Goal: Task Accomplishment & Management: Manage account settings

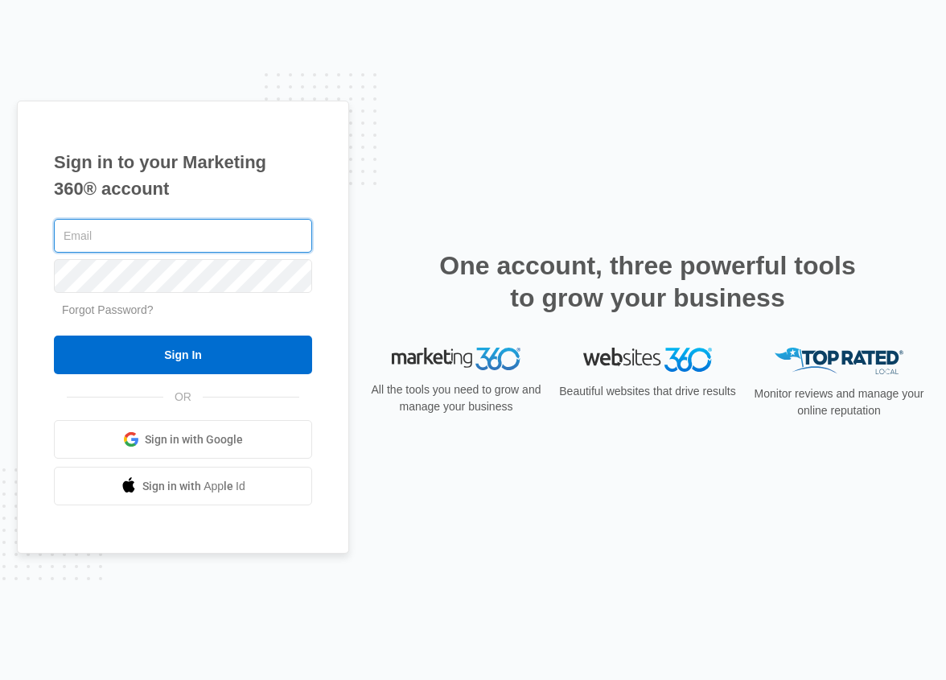
type input "[PERSON_NAME][EMAIL_ADDRESS][PERSON_NAME][DOMAIN_NAME]"
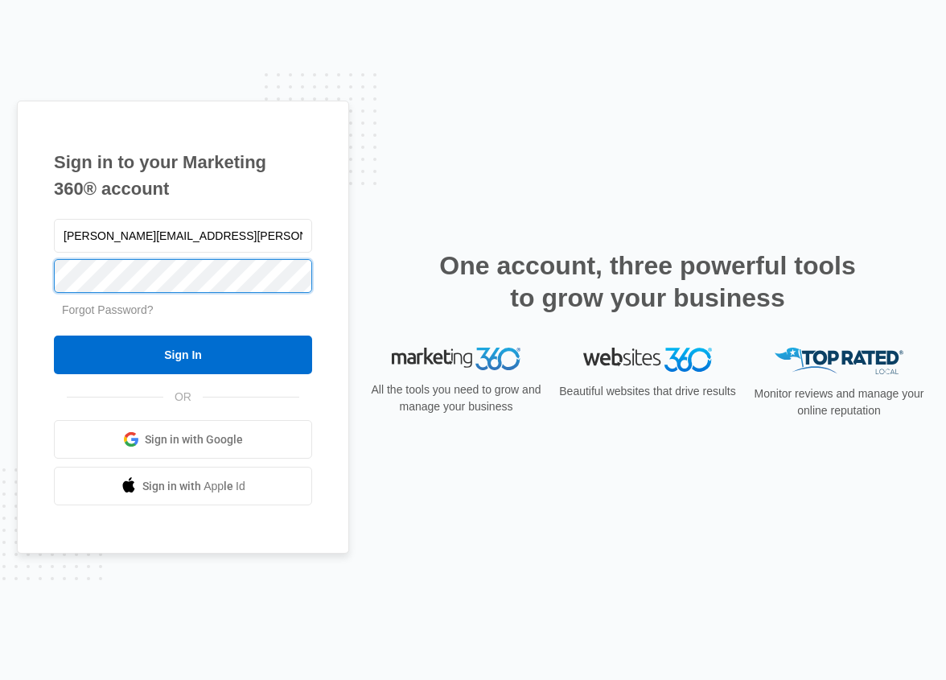
click at [183, 355] on input "Sign In" at bounding box center [183, 354] width 258 height 39
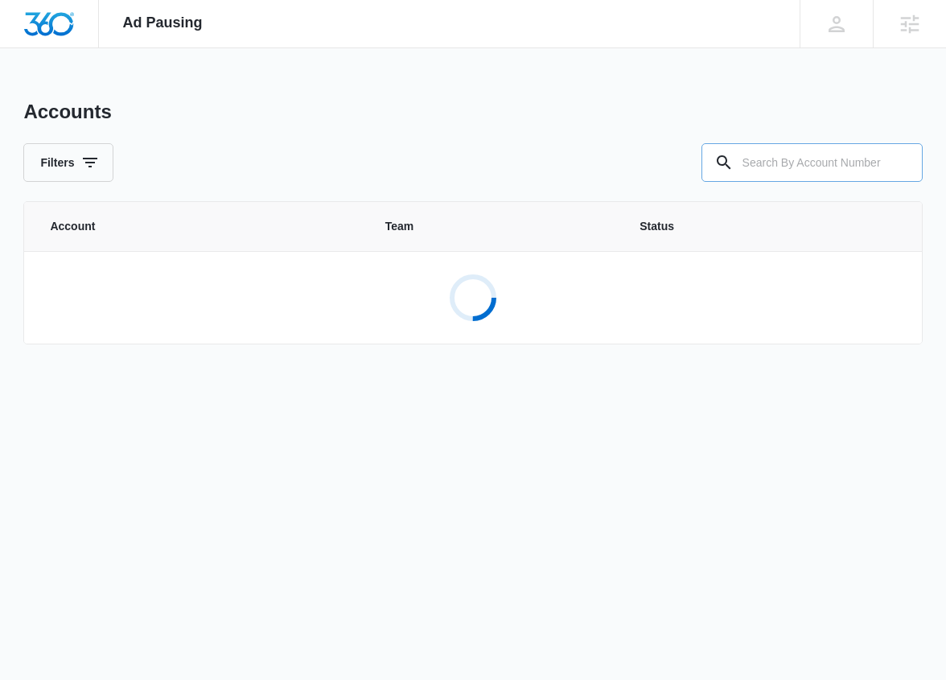
click at [775, 162] on input "text" at bounding box center [811, 162] width 221 height 39
paste input "M10689"
type input "M10689"
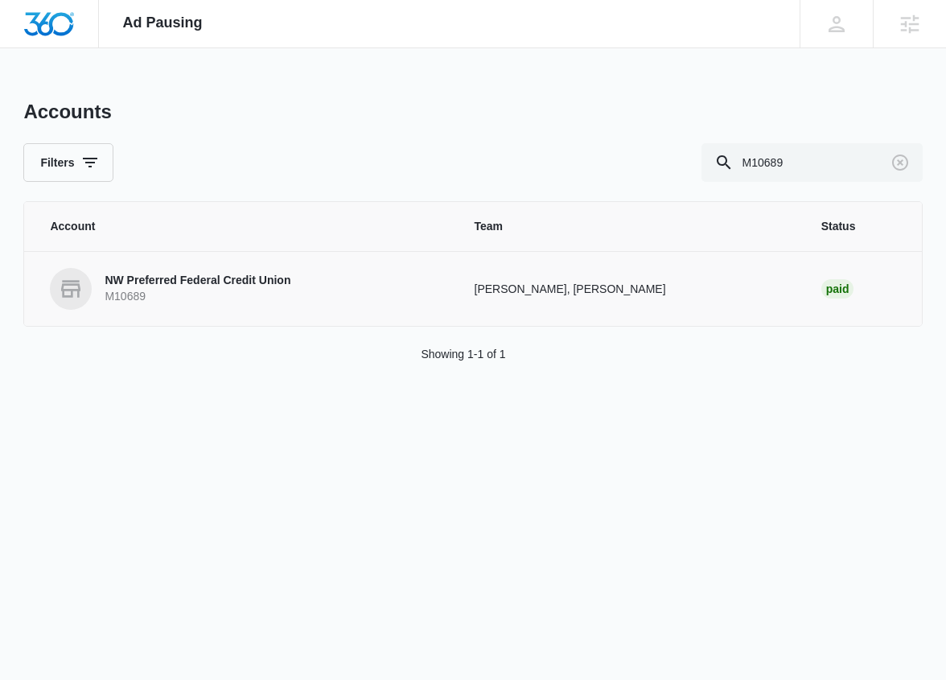
click at [208, 290] on p "M10689" at bounding box center [198, 297] width 186 height 16
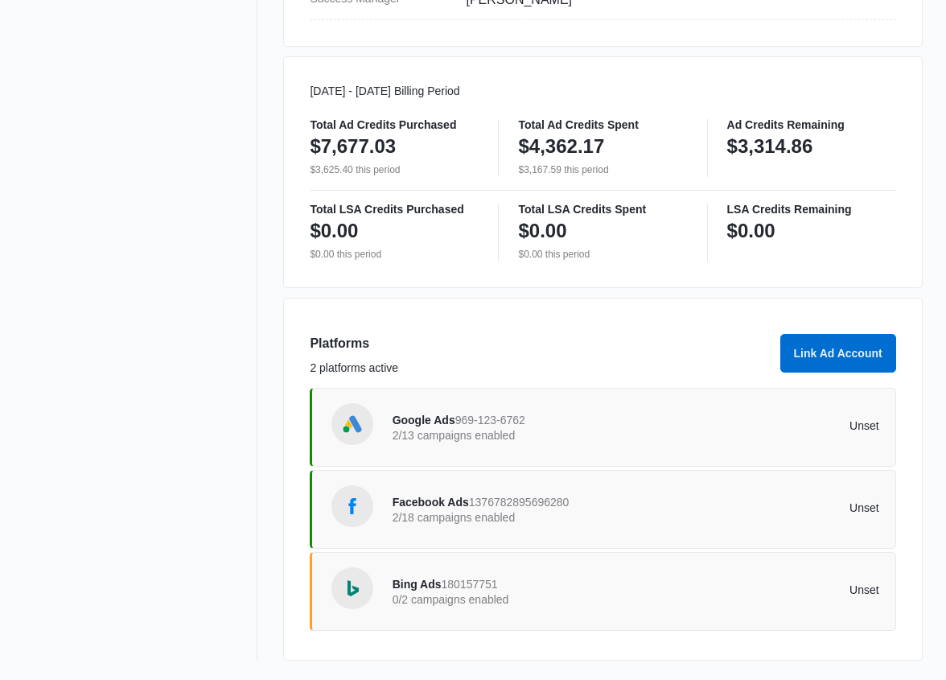
scroll to position [801, 0]
click at [853, 507] on p "Unset" at bounding box center [756, 507] width 243 height 11
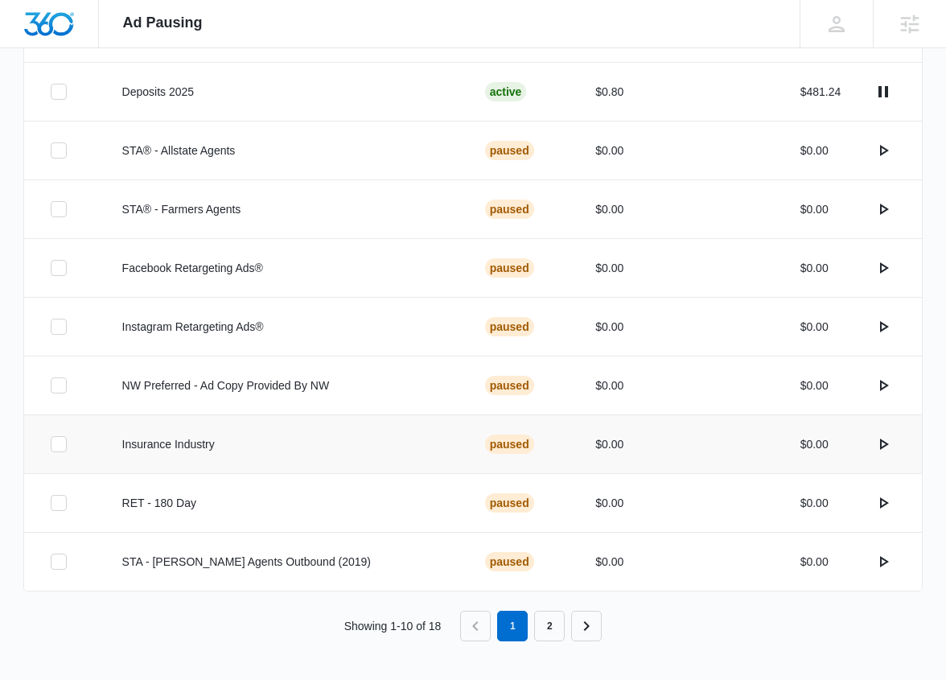
scroll to position [495, 0]
click at [547, 627] on link "2" at bounding box center [549, 625] width 31 height 31
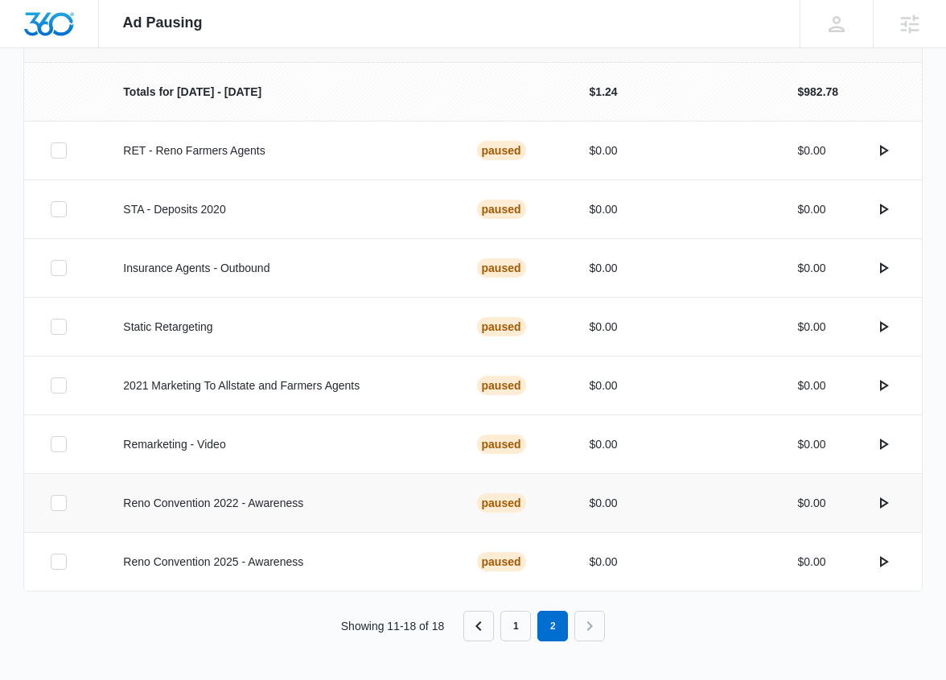
scroll to position [377, 0]
click at [882, 560] on icon "actions.activate" at bounding box center [882, 561] width 19 height 19
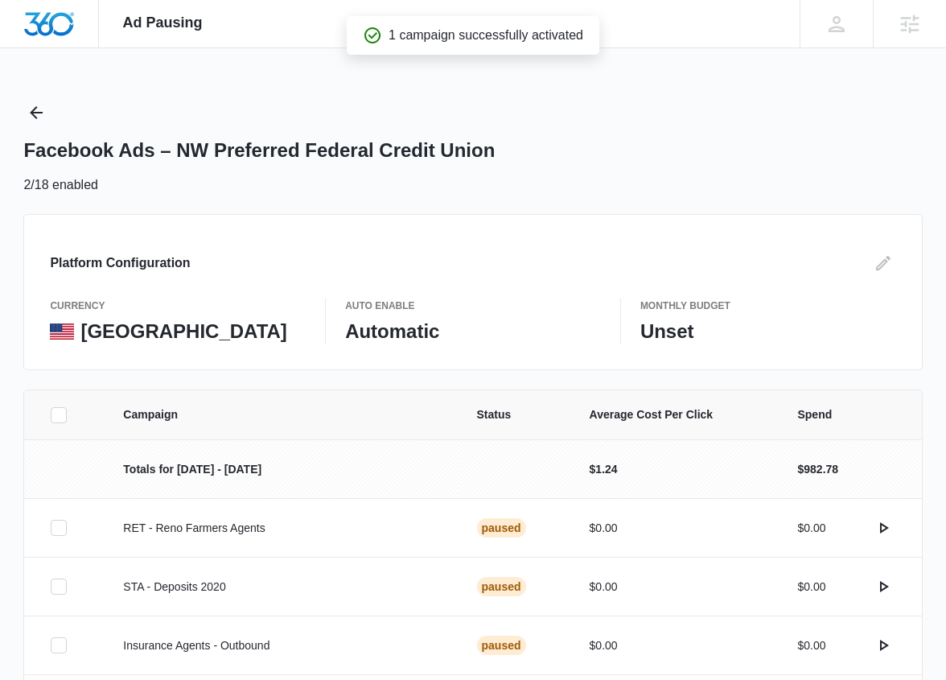
scroll to position [0, 0]
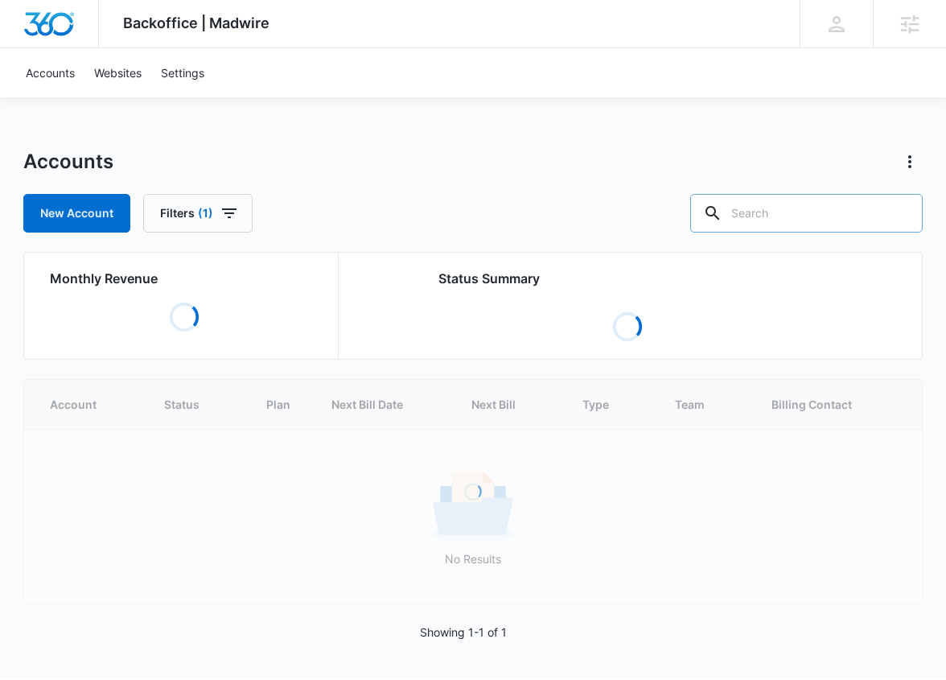
click at [813, 195] on input "text" at bounding box center [806, 213] width 232 height 39
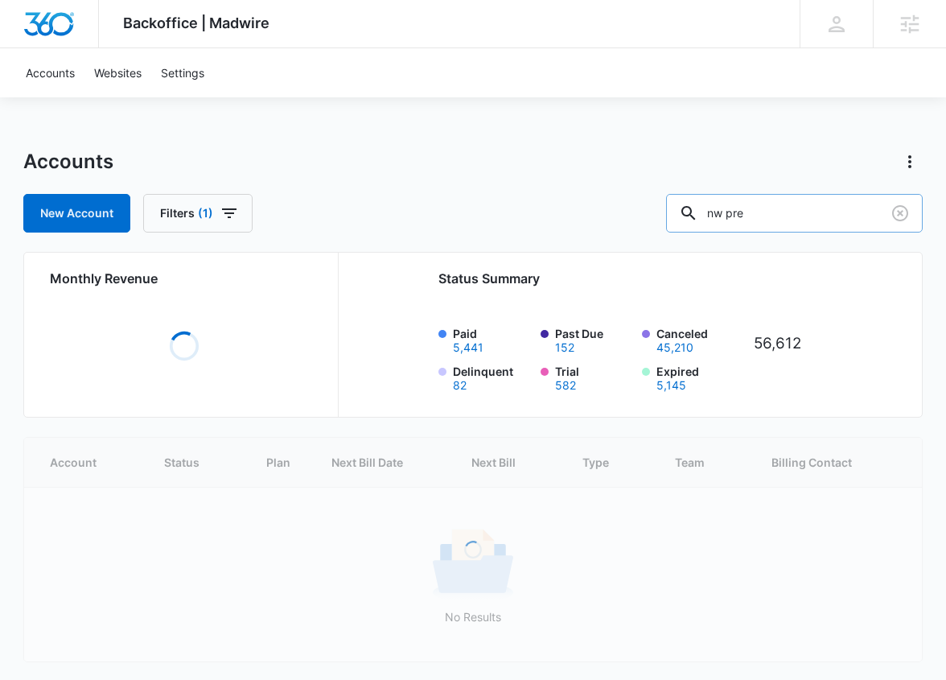
type input "nw pre"
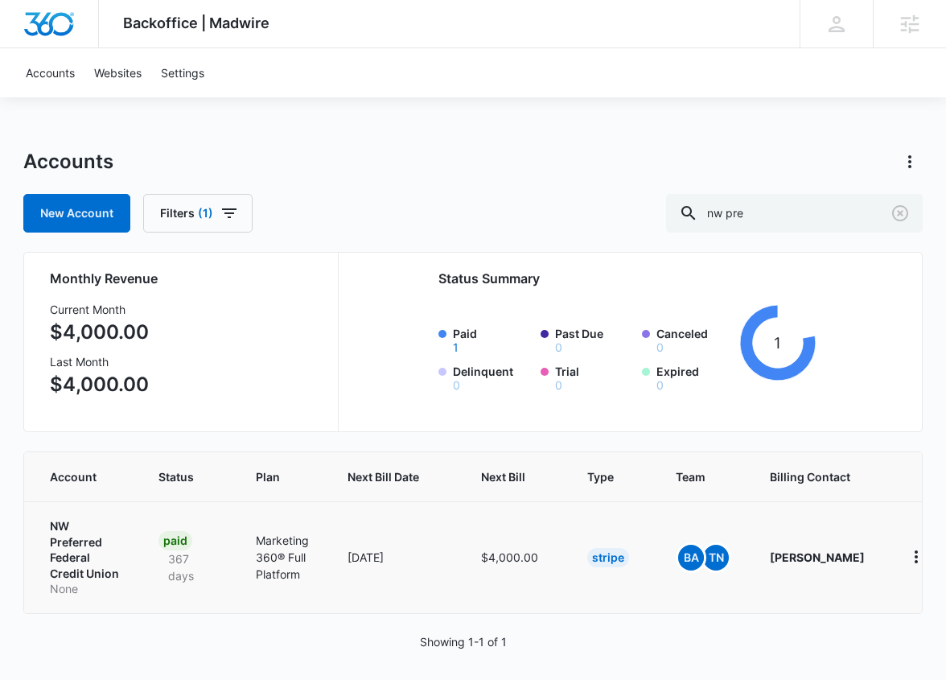
click at [72, 539] on p "NW Preferred Federal Credit Union" at bounding box center [85, 549] width 70 height 63
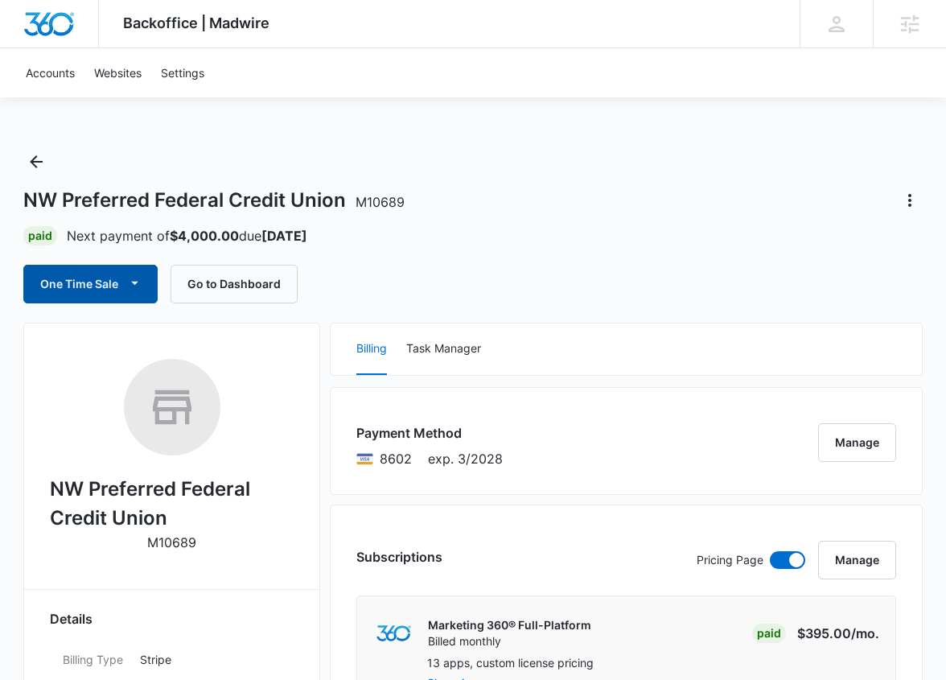
click at [109, 285] on button "One Time Sale" at bounding box center [90, 284] width 134 height 39
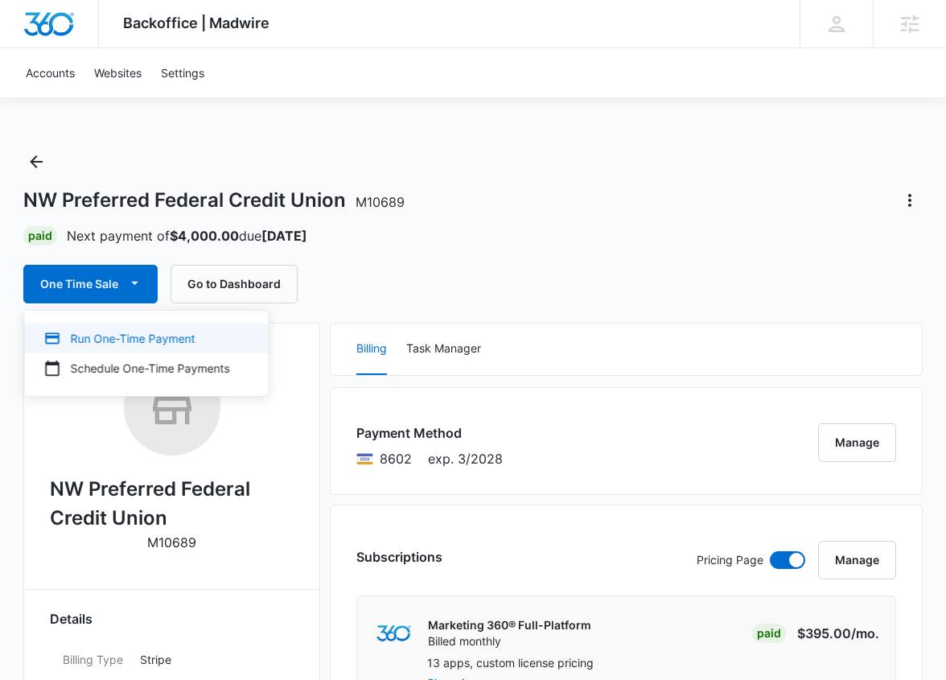
click at [110, 339] on div "Run One-Time Payment" at bounding box center [137, 338] width 186 height 17
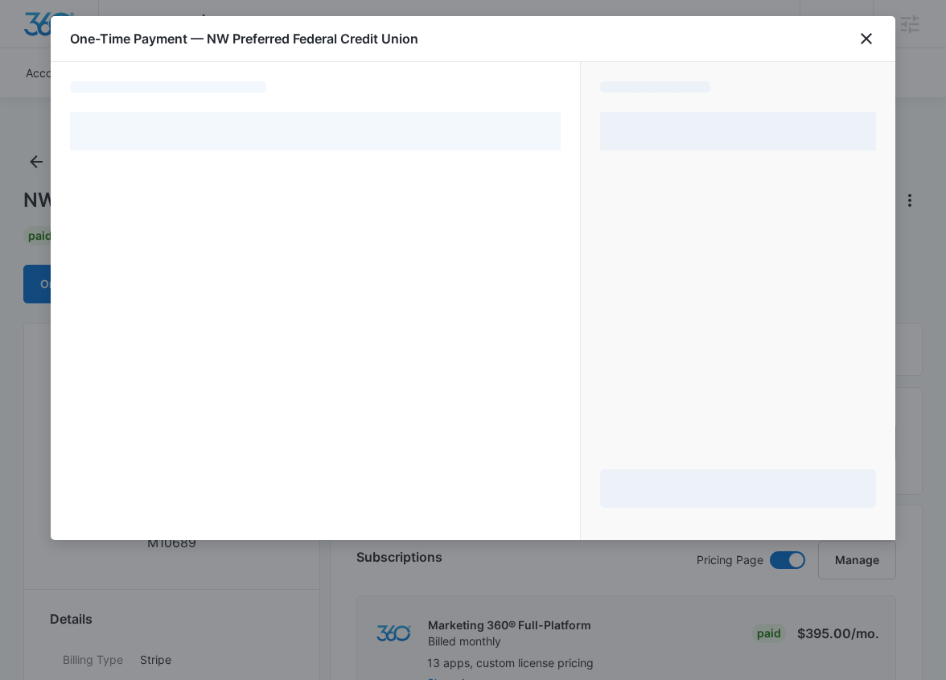
select select "pm_1R9WDzA4n8RTgNjUXBMosEzU"
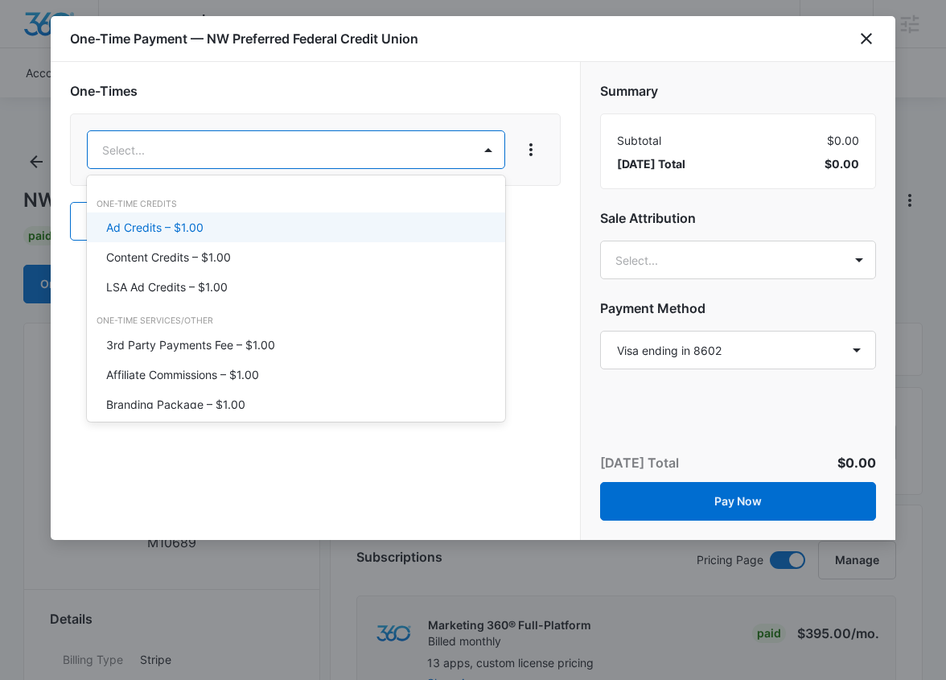
type input "ad"
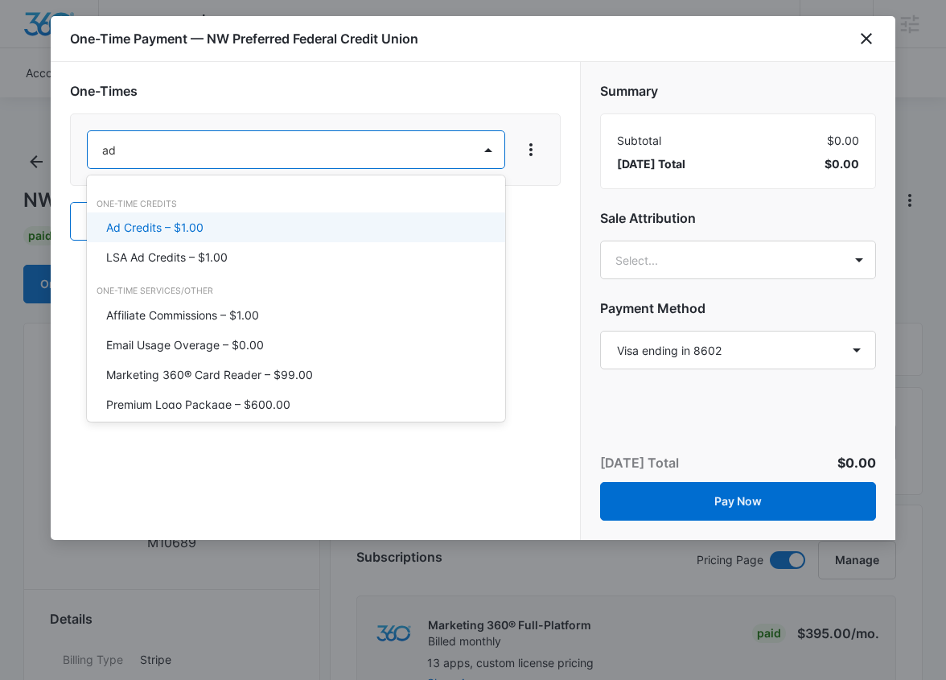
click at [185, 227] on p "Ad Credits – $1.00" at bounding box center [154, 227] width 97 height 17
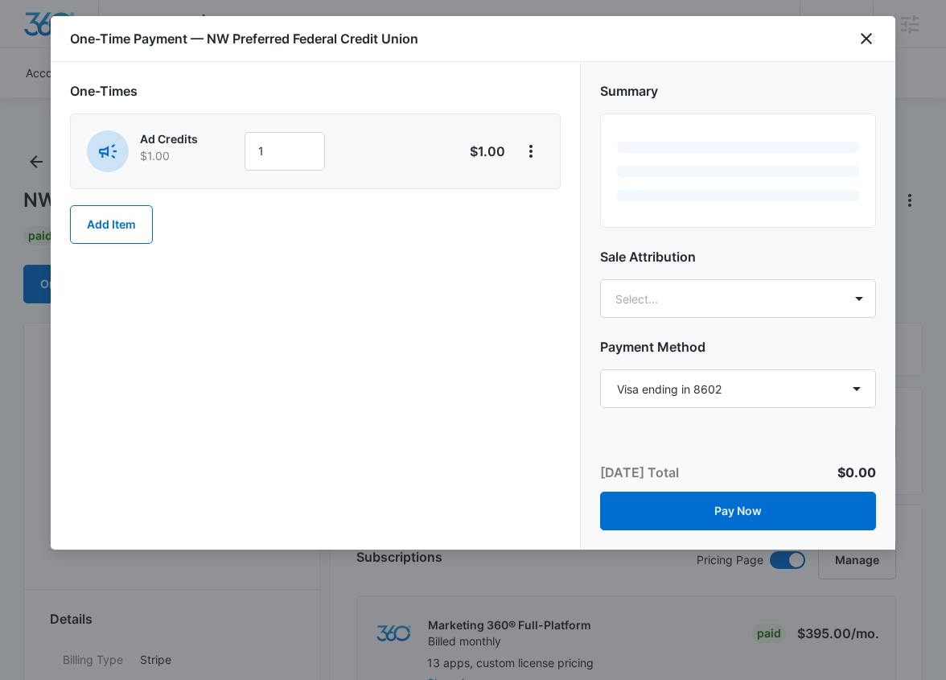
click at [286, 172] on div "Ad Credits $1.00 1 $1.00" at bounding box center [315, 151] width 491 height 76
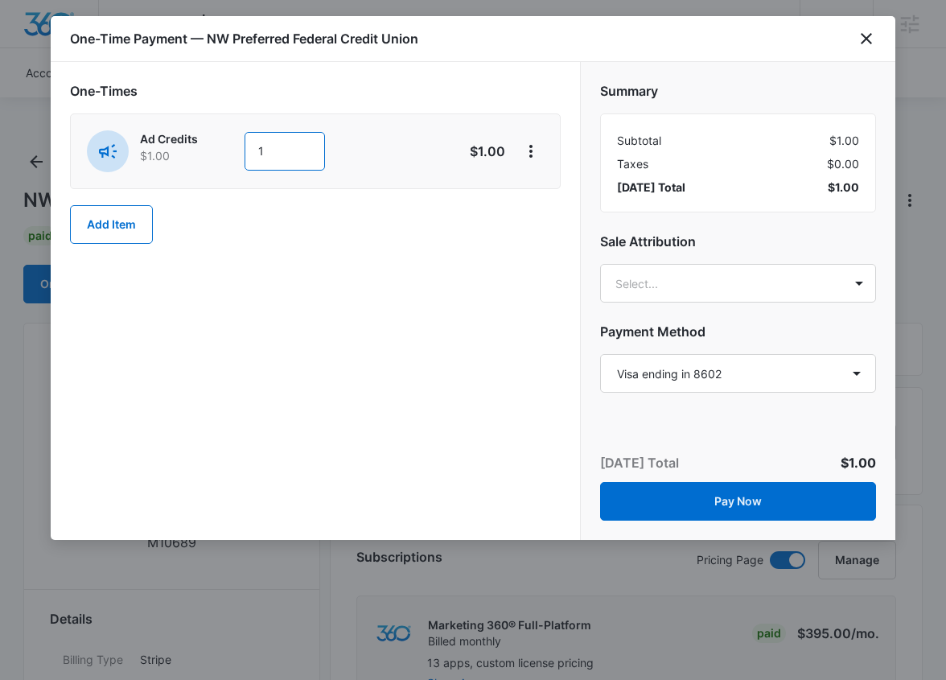
click at [291, 153] on input "1" at bounding box center [285, 151] width 80 height 39
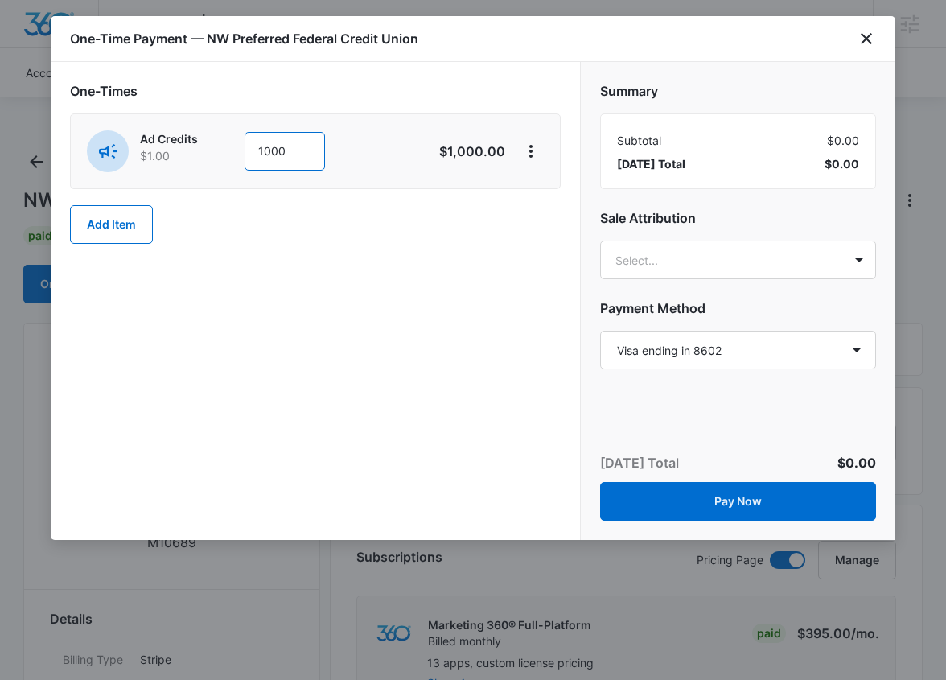
type input "1000"
click at [300, 283] on div "One-Times Ad Credits $1.00 1000 $1,000.00 Add Item" at bounding box center [315, 301] width 529 height 478
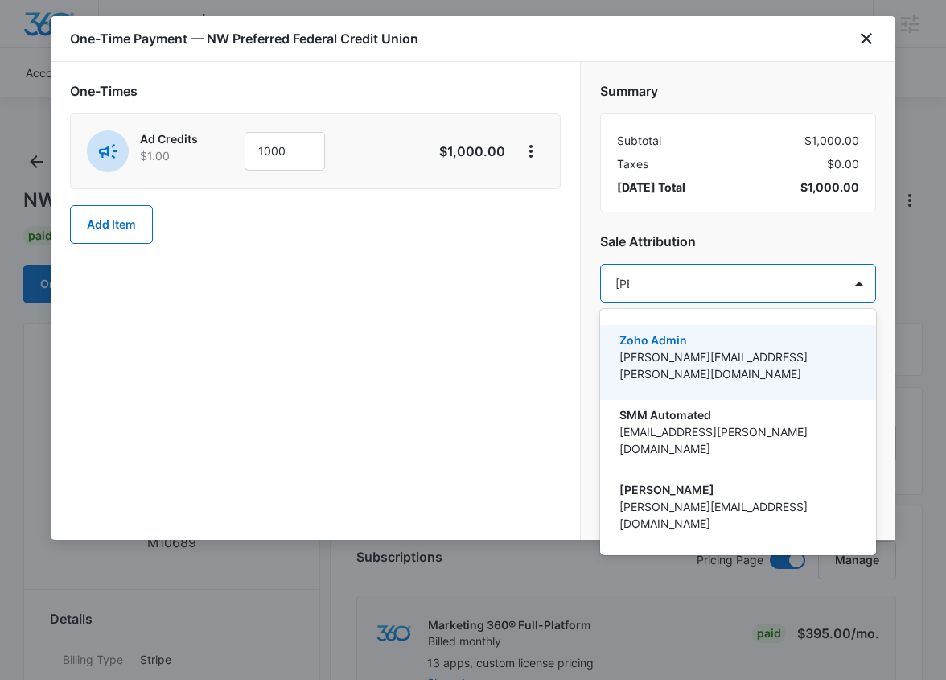
type input "tomm"
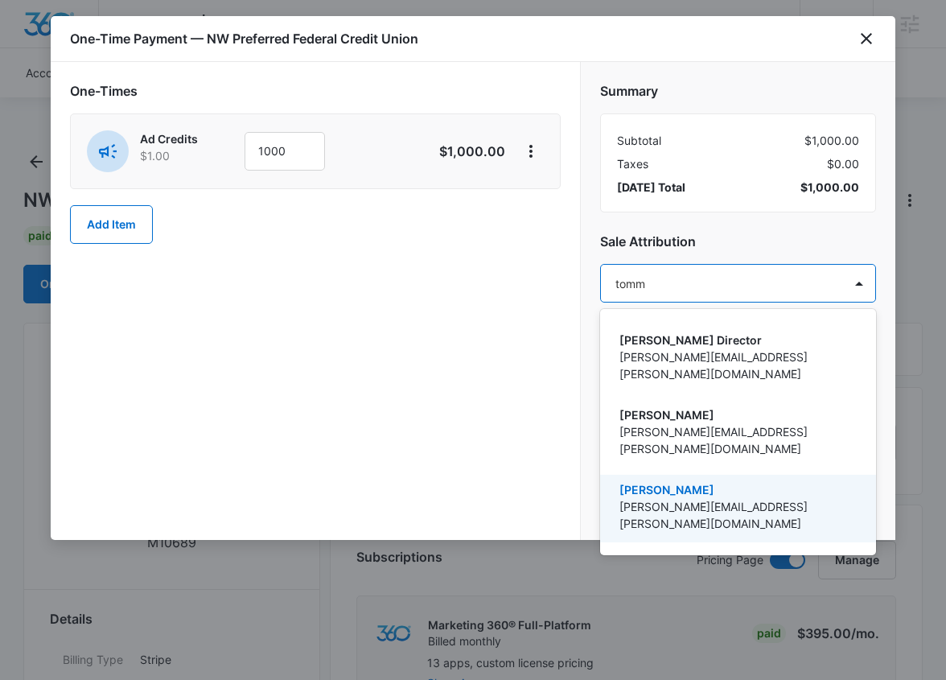
click at [700, 481] on p "[PERSON_NAME]" at bounding box center [736, 489] width 234 height 17
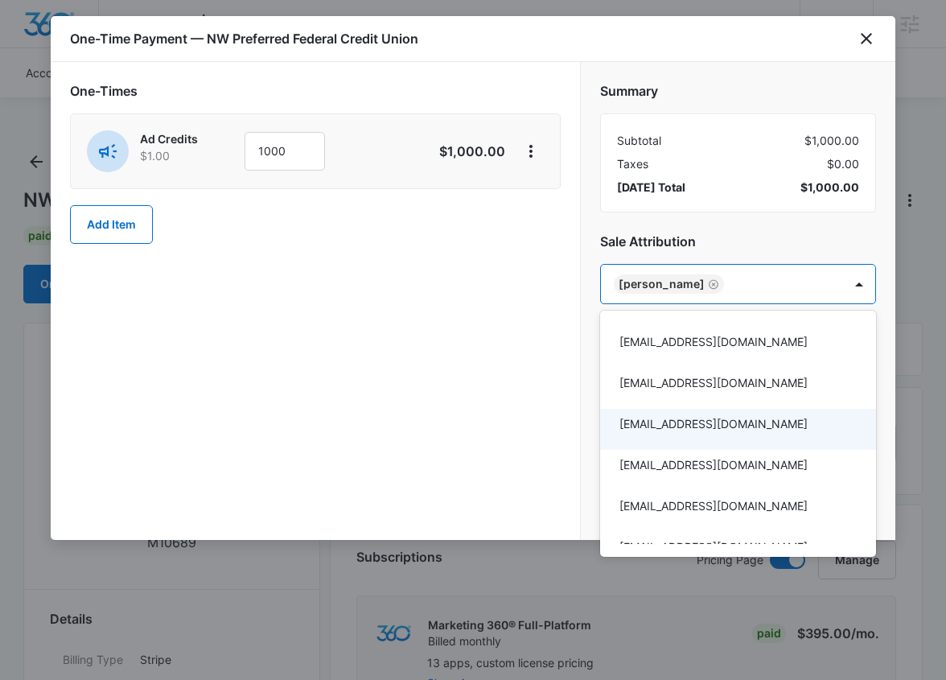
click at [469, 306] on div at bounding box center [473, 340] width 946 height 680
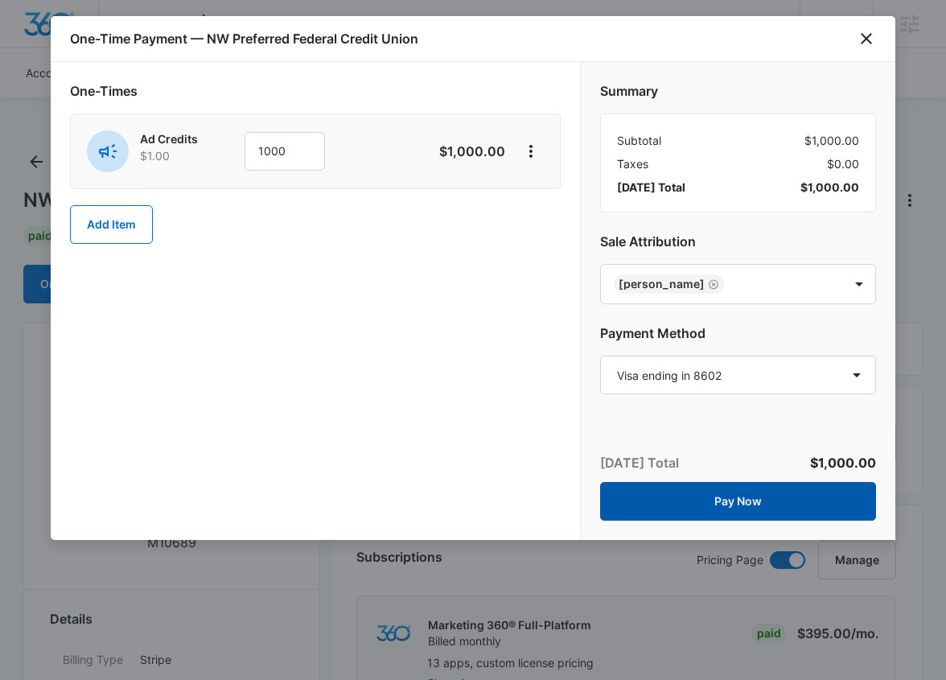
click at [691, 508] on button "Pay Now" at bounding box center [738, 501] width 276 height 39
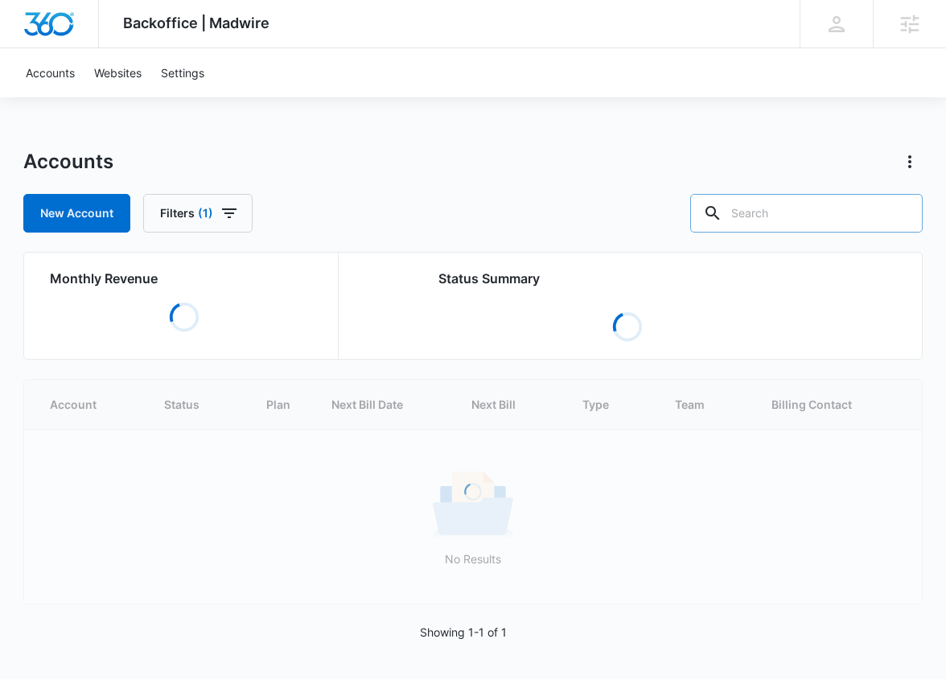
click at [803, 218] on input "text" at bounding box center [806, 213] width 232 height 39
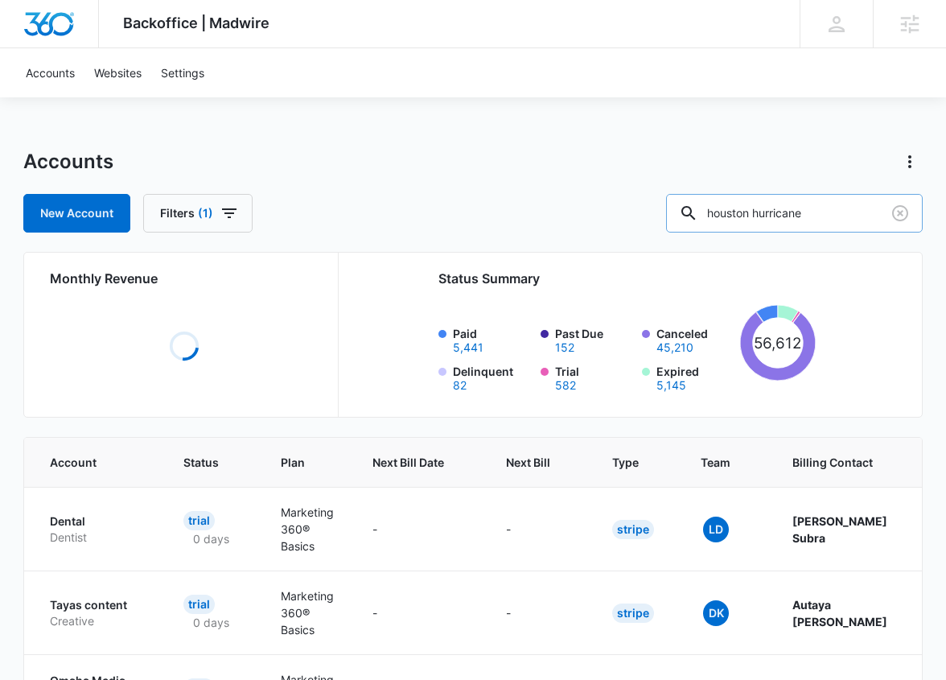
type input "houston hurricane"
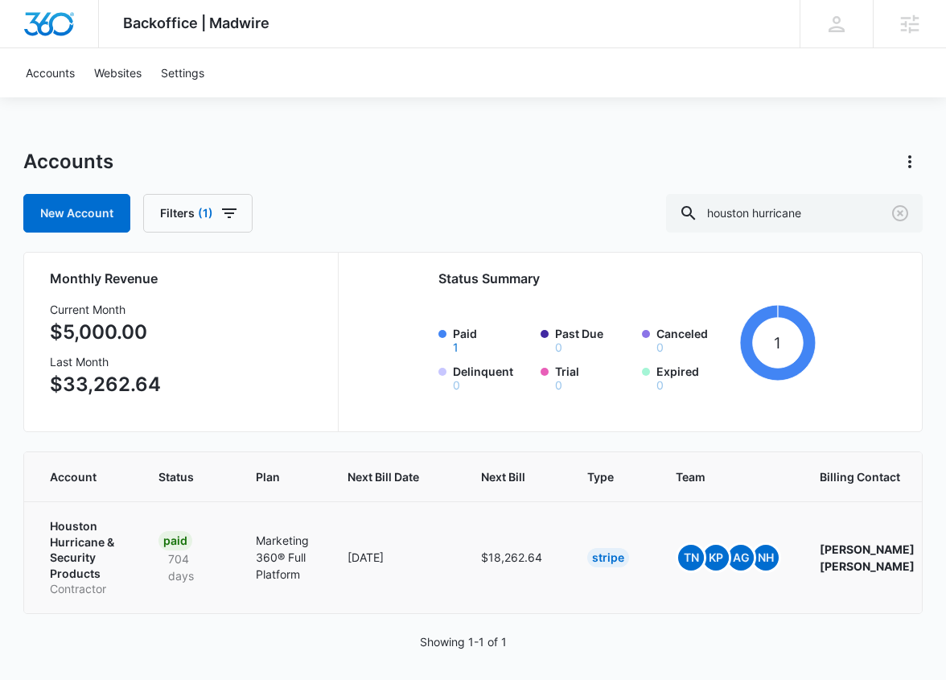
click at [88, 542] on p "Houston Hurricane & Security Products" at bounding box center [85, 549] width 70 height 63
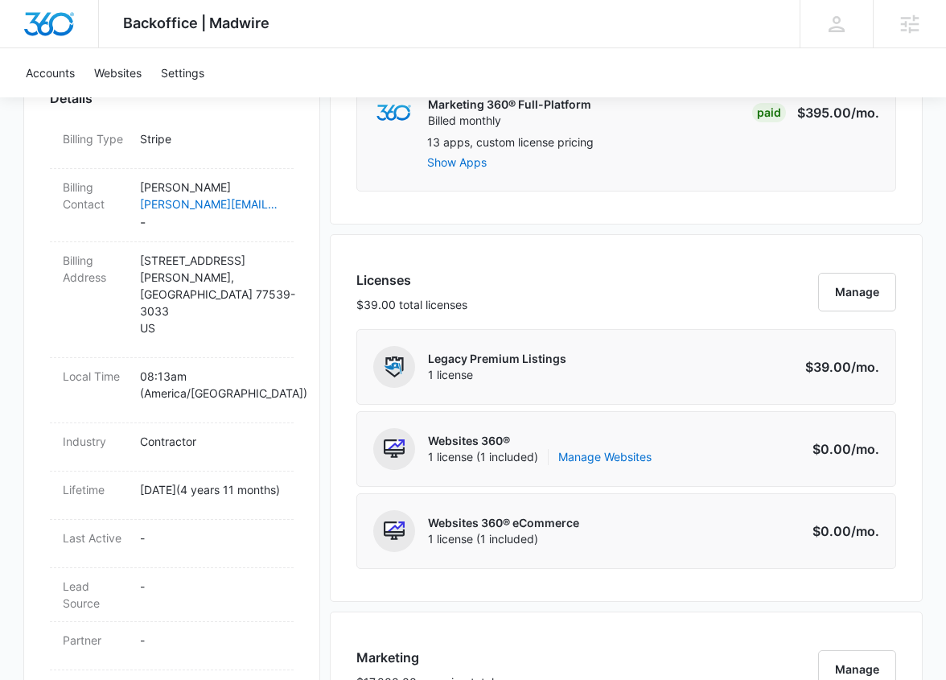
scroll to position [372, 0]
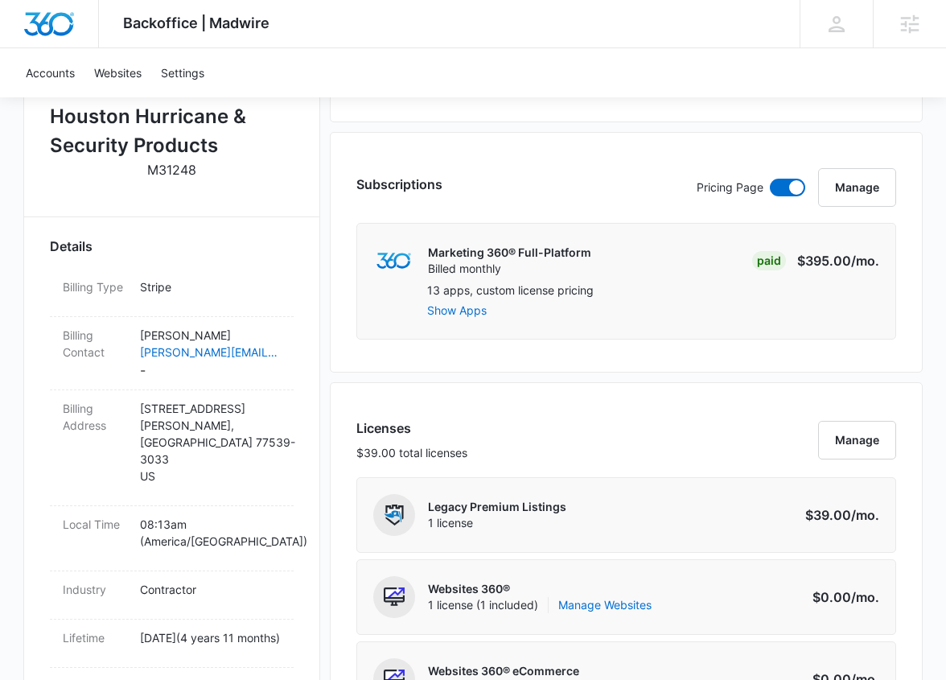
click at [183, 175] on p "M31248" at bounding box center [171, 169] width 49 height 19
copy p "M31248"
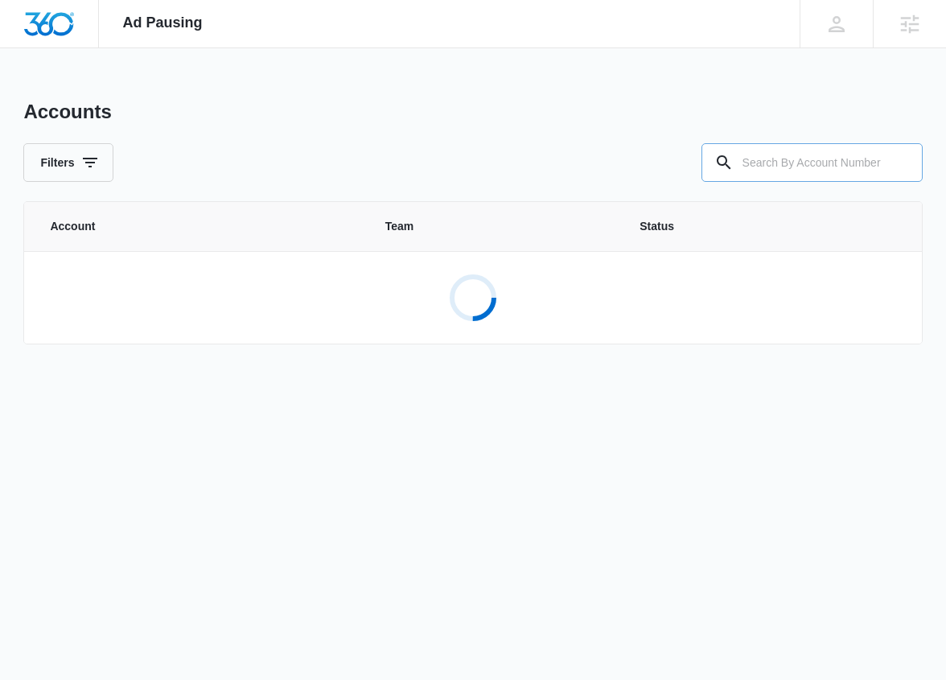
click at [785, 171] on input "text" at bounding box center [811, 162] width 221 height 39
paste input "M31248"
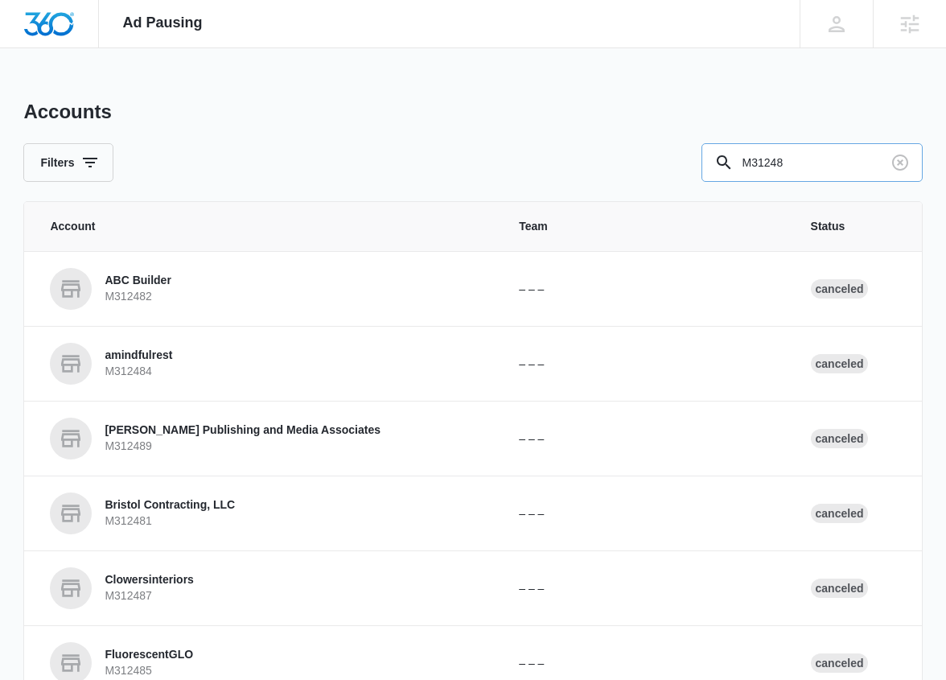
click at [799, 167] on input "M31248" at bounding box center [811, 162] width 221 height 39
type input "M31248"
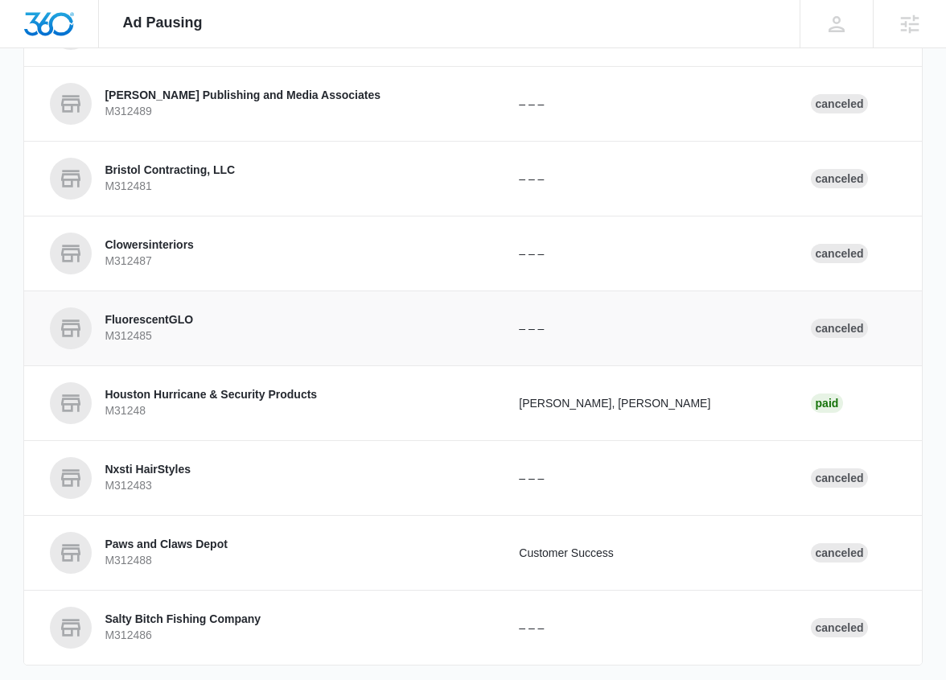
scroll to position [341, 0]
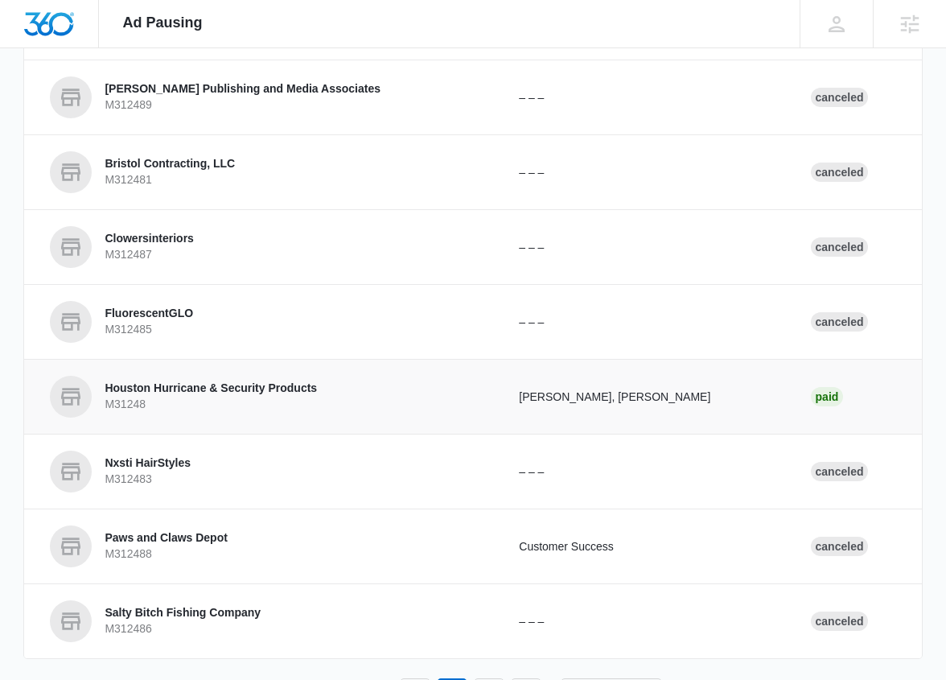
click at [263, 393] on p "Houston Hurricane & Security Products" at bounding box center [211, 388] width 212 height 16
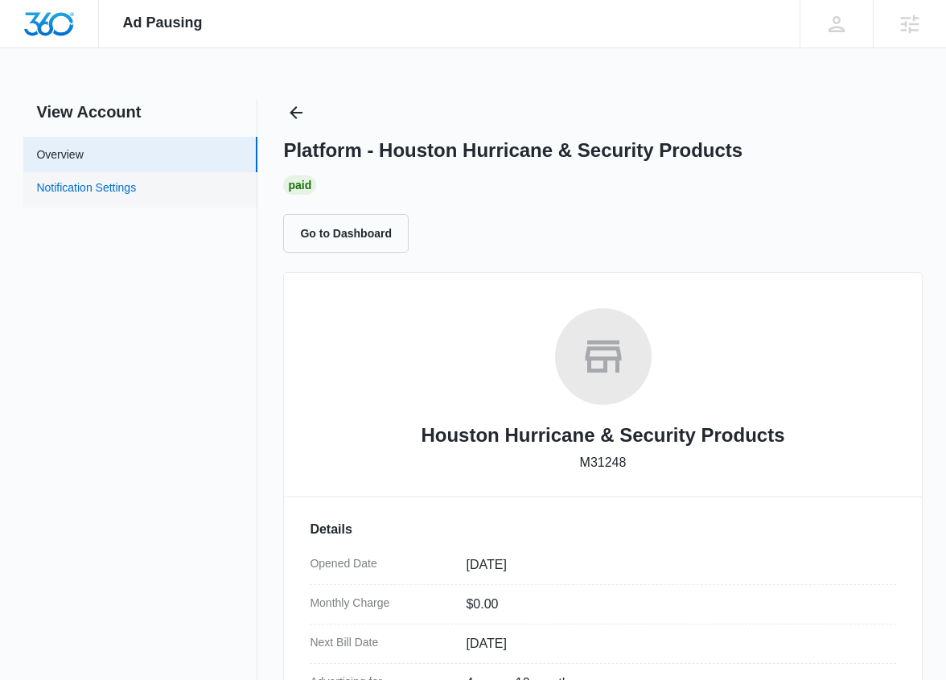
click at [66, 195] on link "Notification Settings" at bounding box center [86, 189] width 100 height 21
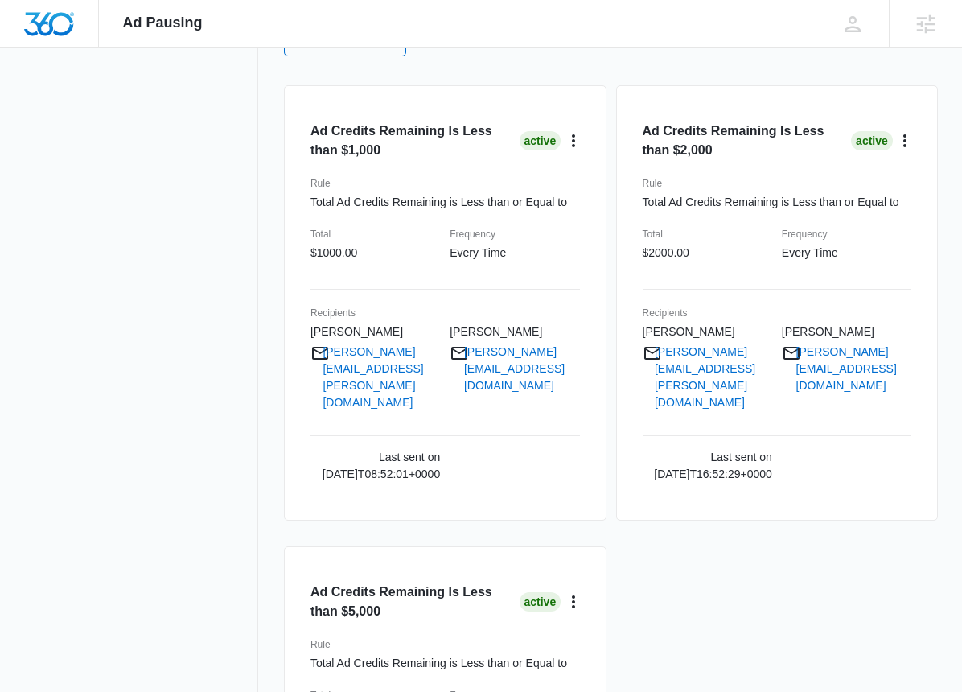
scroll to position [55, 0]
